Goal: Task Accomplishment & Management: Manage account settings

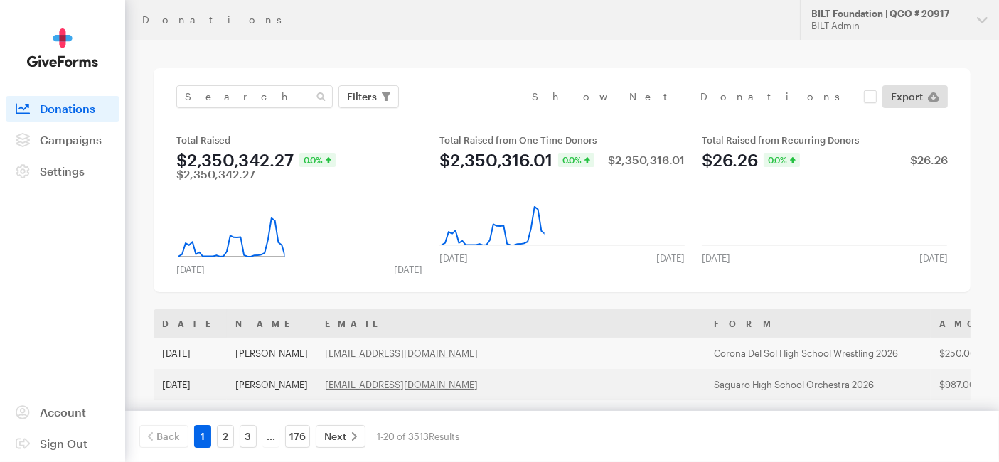
click at [58, 153] on nav "Activity Donations Donors Campaigns Active Archived Settings Organization Payme…" at bounding box center [63, 140] width 114 height 88
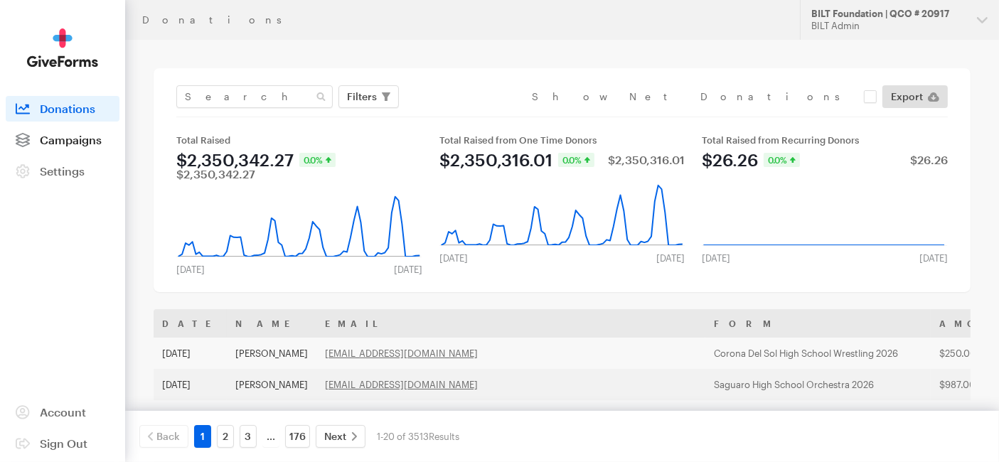
click at [58, 144] on span "Campaigns" at bounding box center [71, 140] width 62 height 14
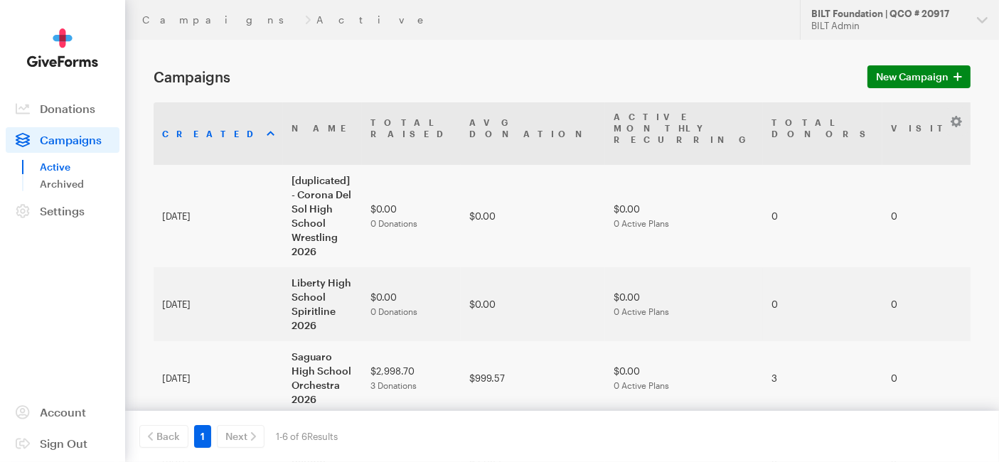
click at [284, 176] on td "[duplicated] - Corona Del Sol High School Wrestling 2026" at bounding box center [322, 216] width 79 height 102
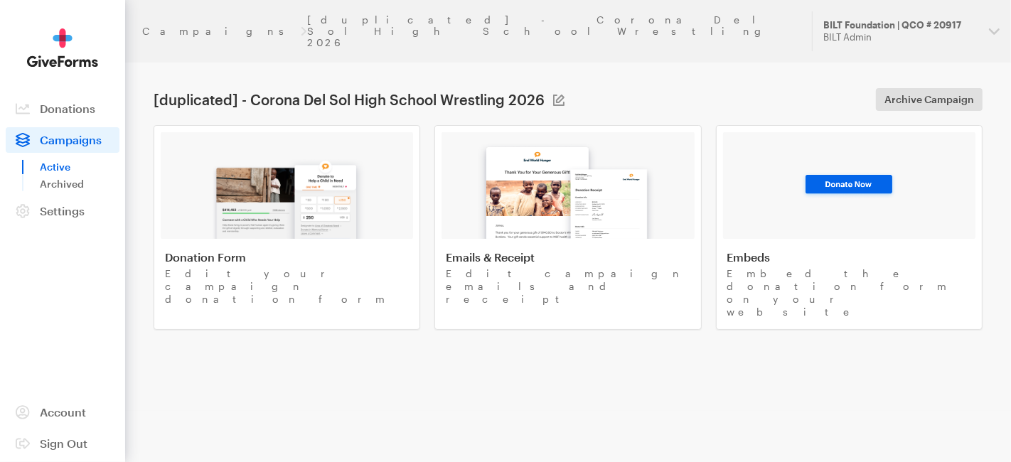
click at [217, 176] on img at bounding box center [287, 193] width 166 height 91
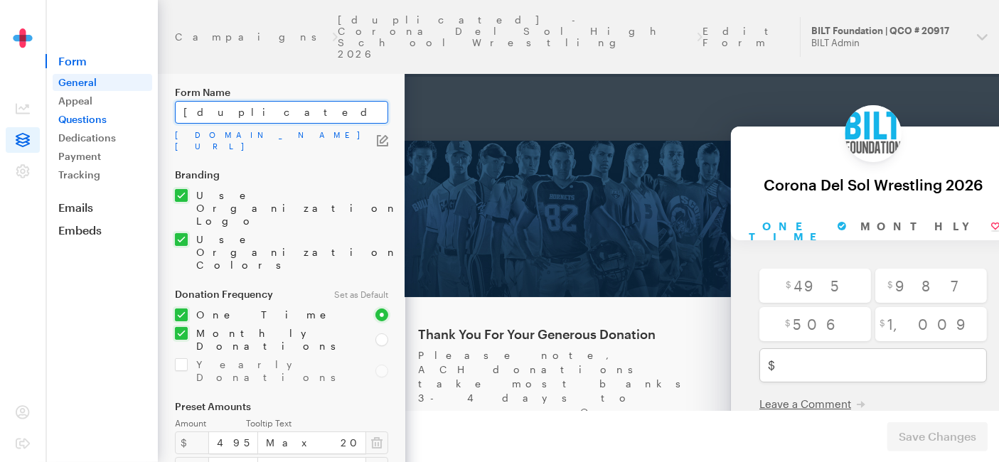
drag, startPoint x: 319, startPoint y: 113, endPoint x: 111, endPoint y: 117, distance: 207.7
click at [111, 117] on div "Campaigns [duplicated] - Corona Del Sol High School Wrestling 2026 Edit Form Up…" at bounding box center [499, 458] width 999 height 917
drag, startPoint x: 325, startPoint y: 111, endPoint x: 368, endPoint y: 110, distance: 43.4
click at [368, 110] on input "Sunrise Mountain High School Wrestling 2026" at bounding box center [281, 112] width 213 height 23
type input "Sunrise Mountain High School Football 2026"
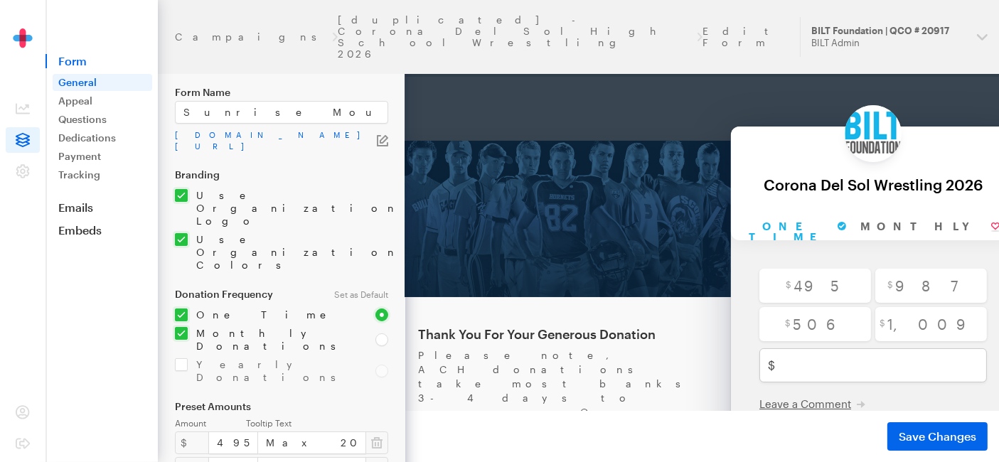
click at [384, 139] on icon "button" at bounding box center [382, 140] width 11 height 11
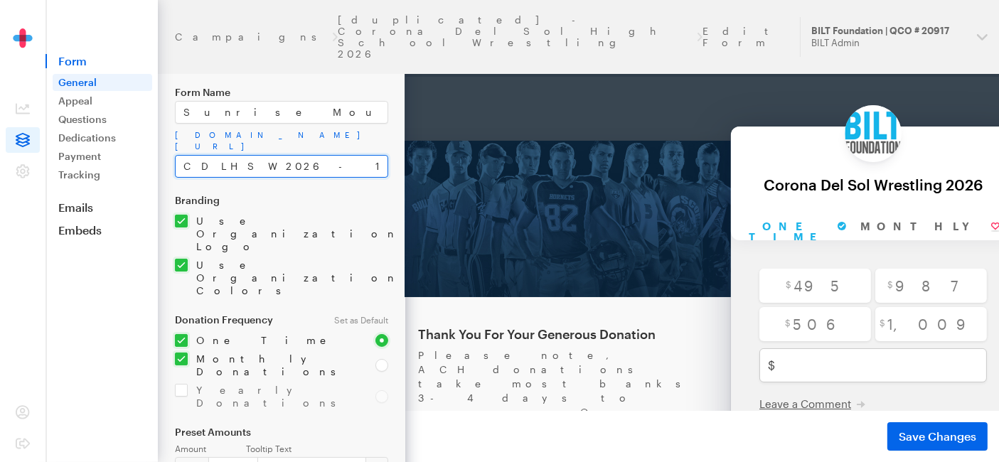
click at [267, 155] on input "CDLHSW2026-1" at bounding box center [281, 166] width 213 height 23
type input "C"
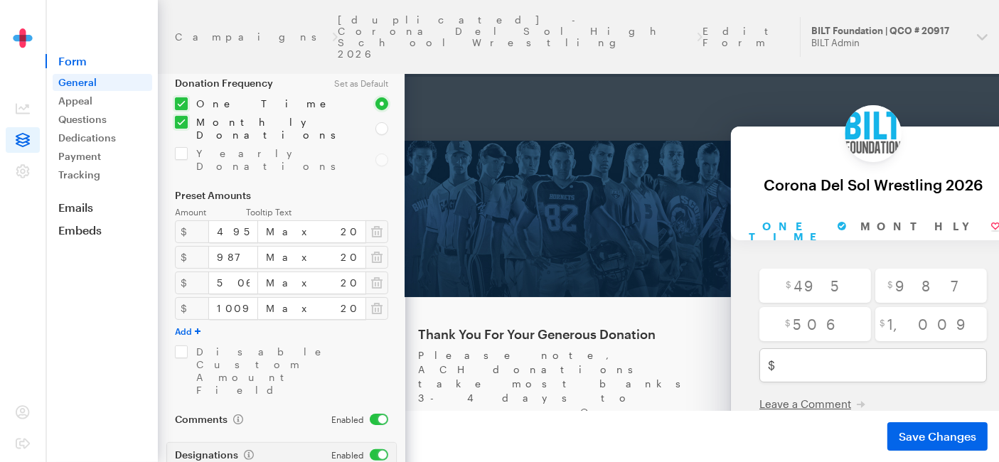
scroll to position [299, 0]
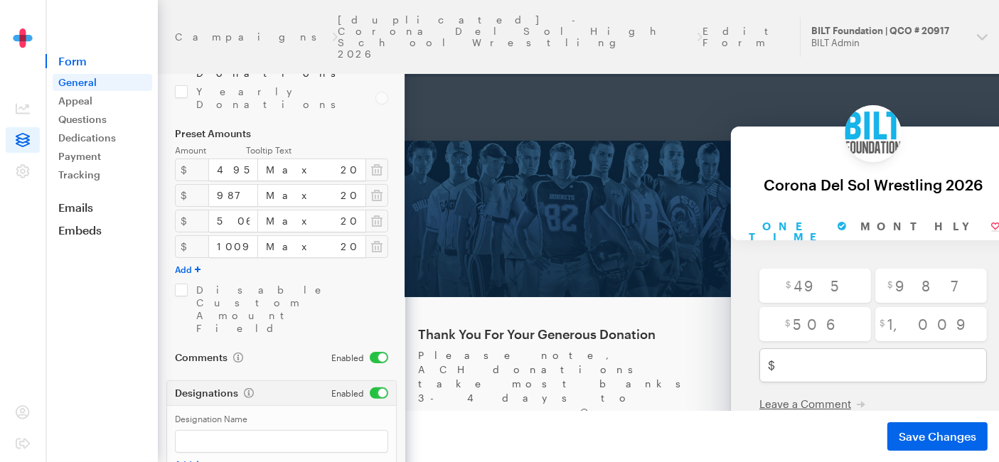
type input "SMHSFB2026"
drag, startPoint x: 298, startPoint y: 430, endPoint x: 156, endPoint y: 438, distance: 142.4
click at [156, 438] on div "Campaigns [duplicated] - Corona Del Sol High School Wrestling 2026 Edit Form Up…" at bounding box center [499, 172] width 999 height 942
type input "Sunrise Mountain High School Football 2026"
click at [926, 429] on span "Save Changes" at bounding box center [938, 436] width 78 height 17
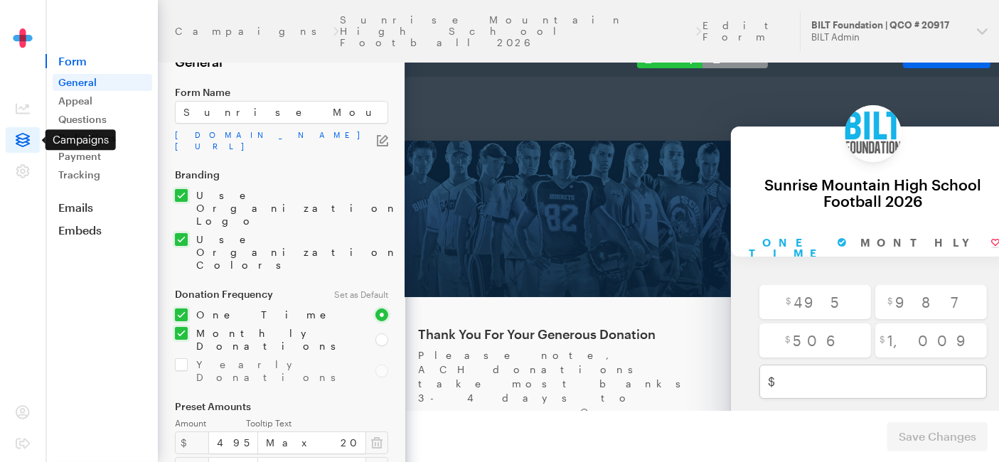
click at [24, 141] on icon at bounding box center [23, 140] width 14 height 14
